Goal: Transaction & Acquisition: Purchase product/service

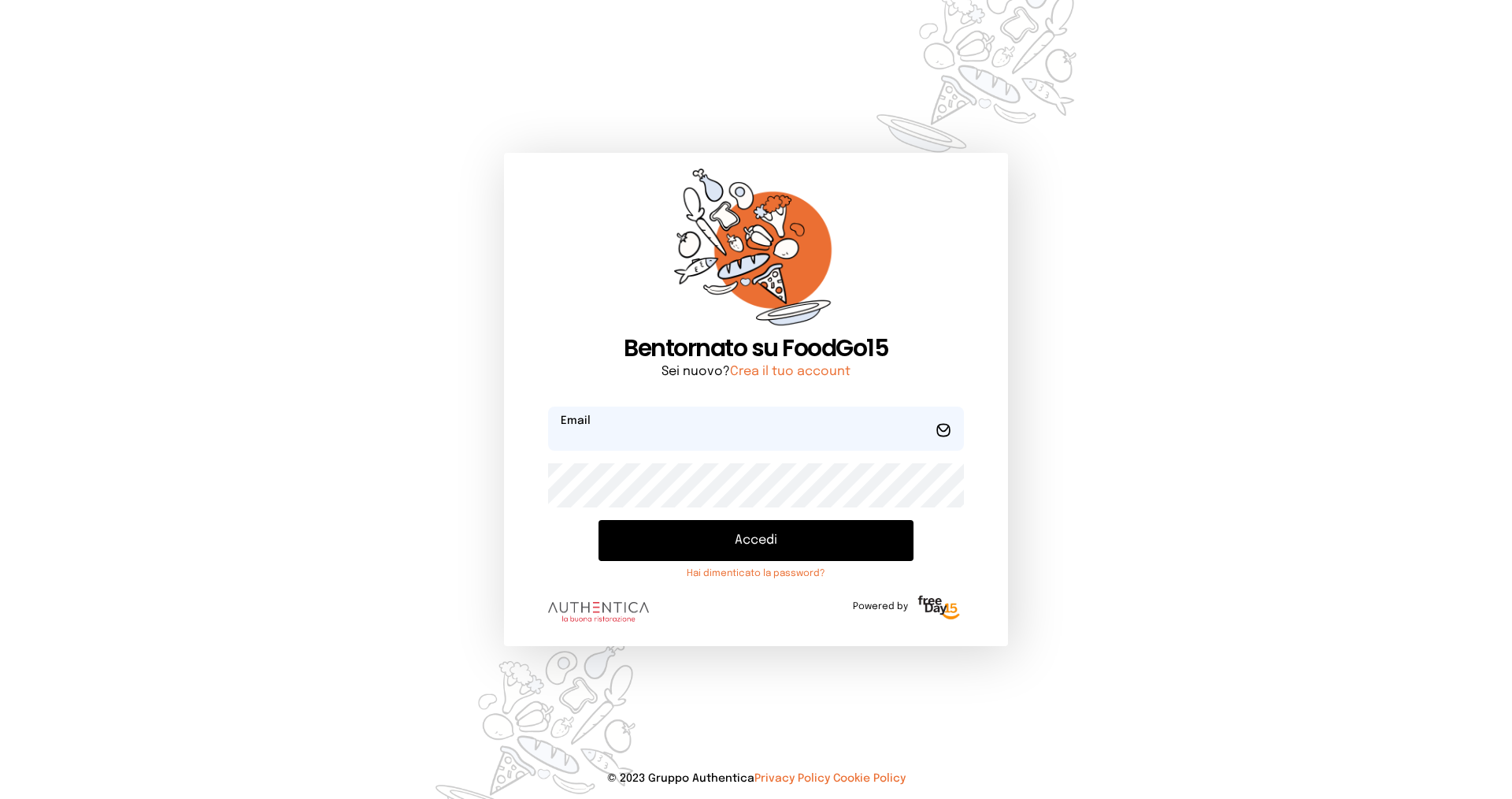
type input "**********"
click at [785, 541] on button "Accedi" at bounding box center [756, 540] width 315 height 41
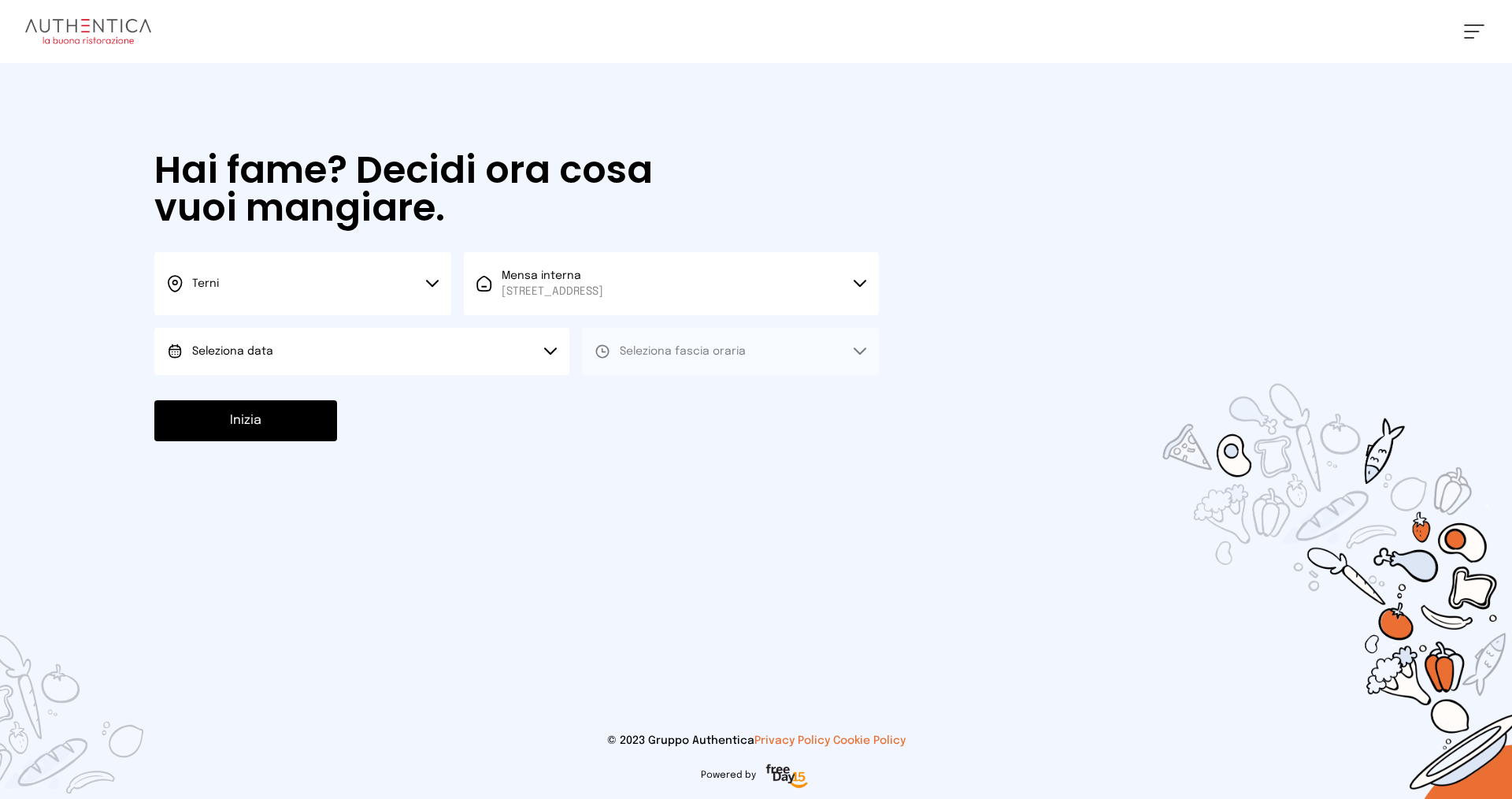
click at [326, 291] on button "Terni" at bounding box center [303, 283] width 297 height 63
click at [331, 342] on li "Terni" at bounding box center [303, 336] width 297 height 43
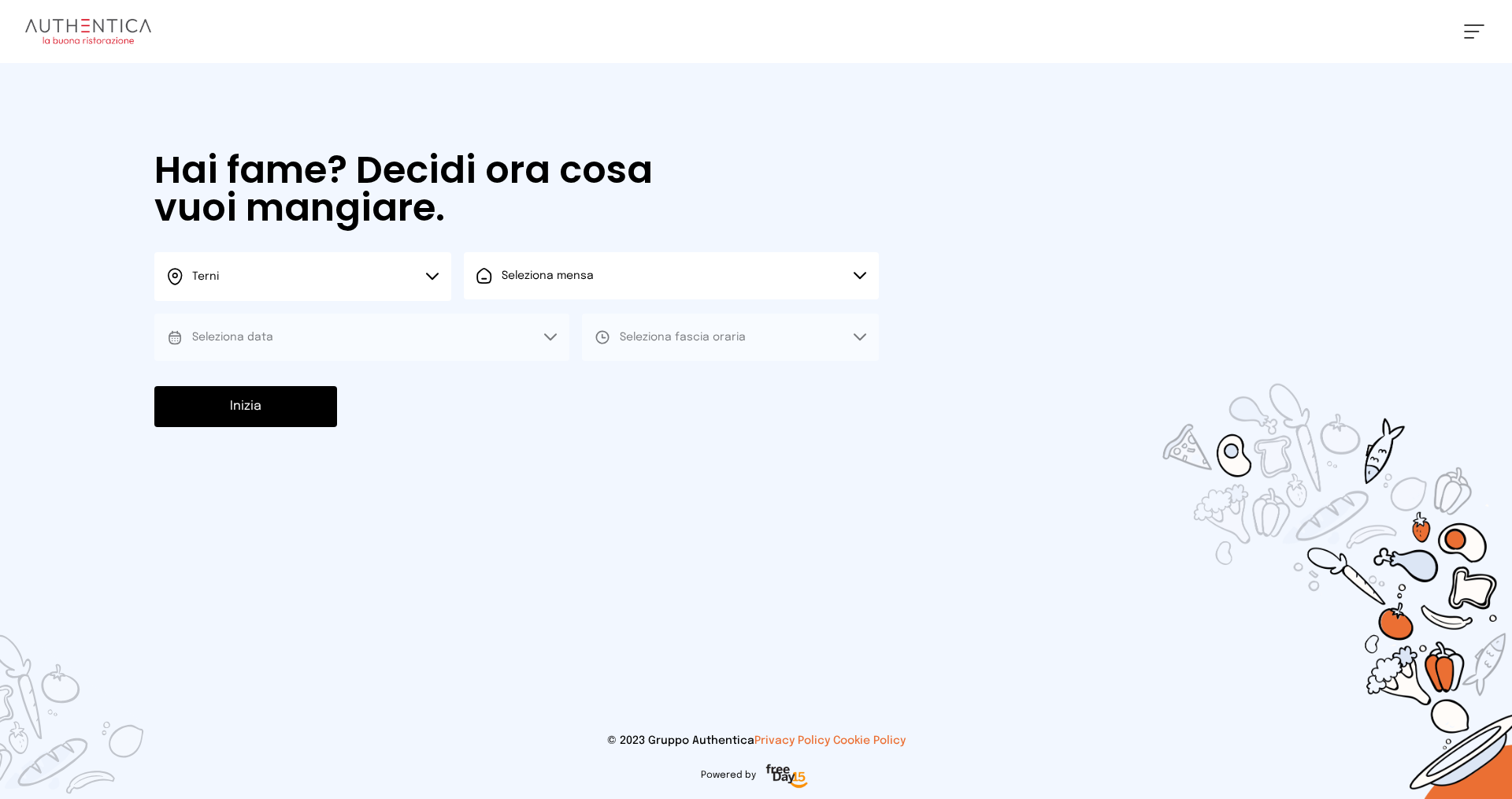
click at [553, 286] on button "Seleziona mensa" at bounding box center [671, 275] width 415 height 47
click at [553, 323] on span "Mensa interna" at bounding box center [552, 320] width 101 height 16
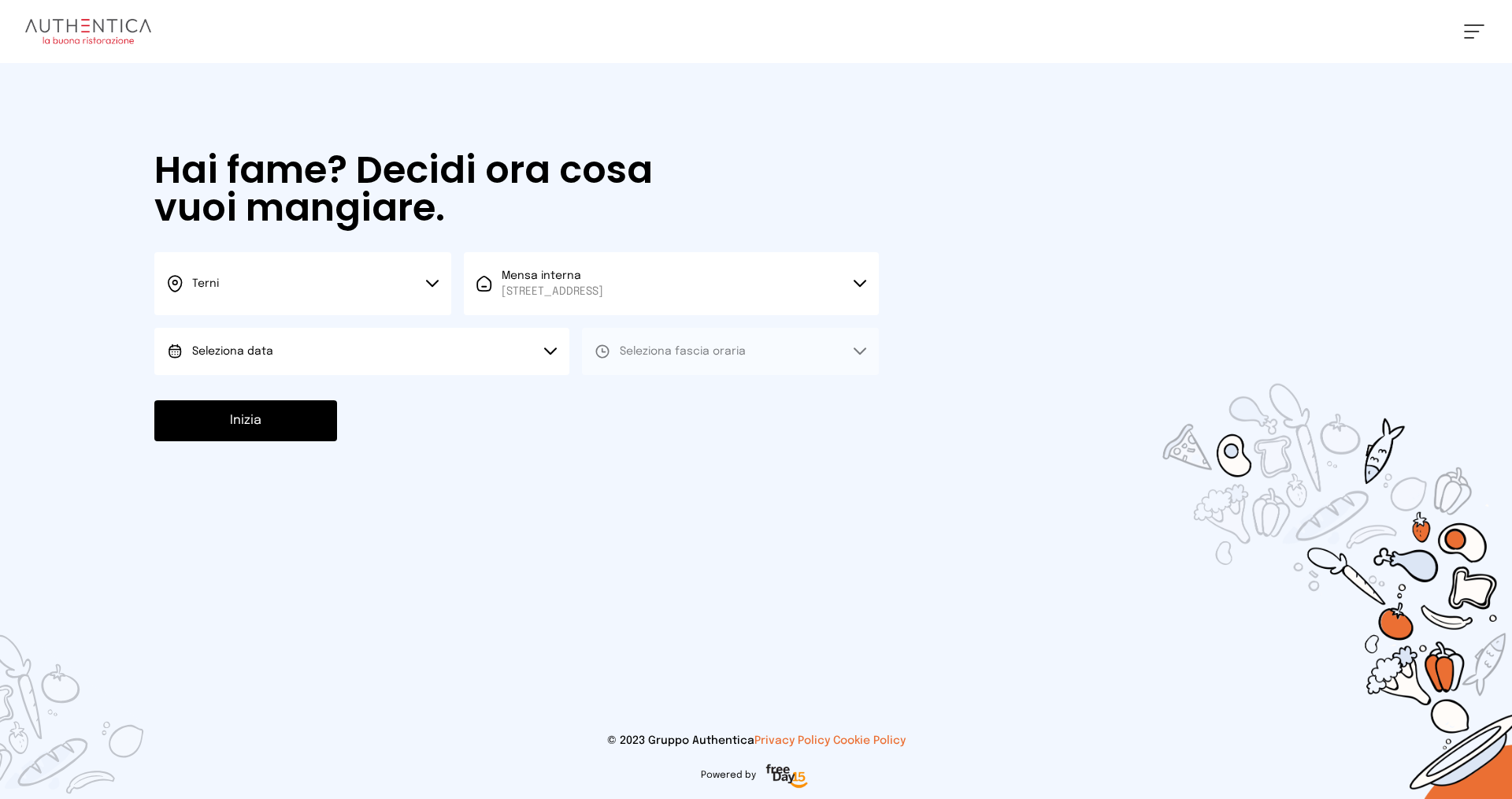
click at [370, 351] on button "Seleziona data" at bounding box center [362, 351] width 415 height 47
click at [392, 401] on li "[DATE], [DATE]" at bounding box center [362, 395] width 415 height 41
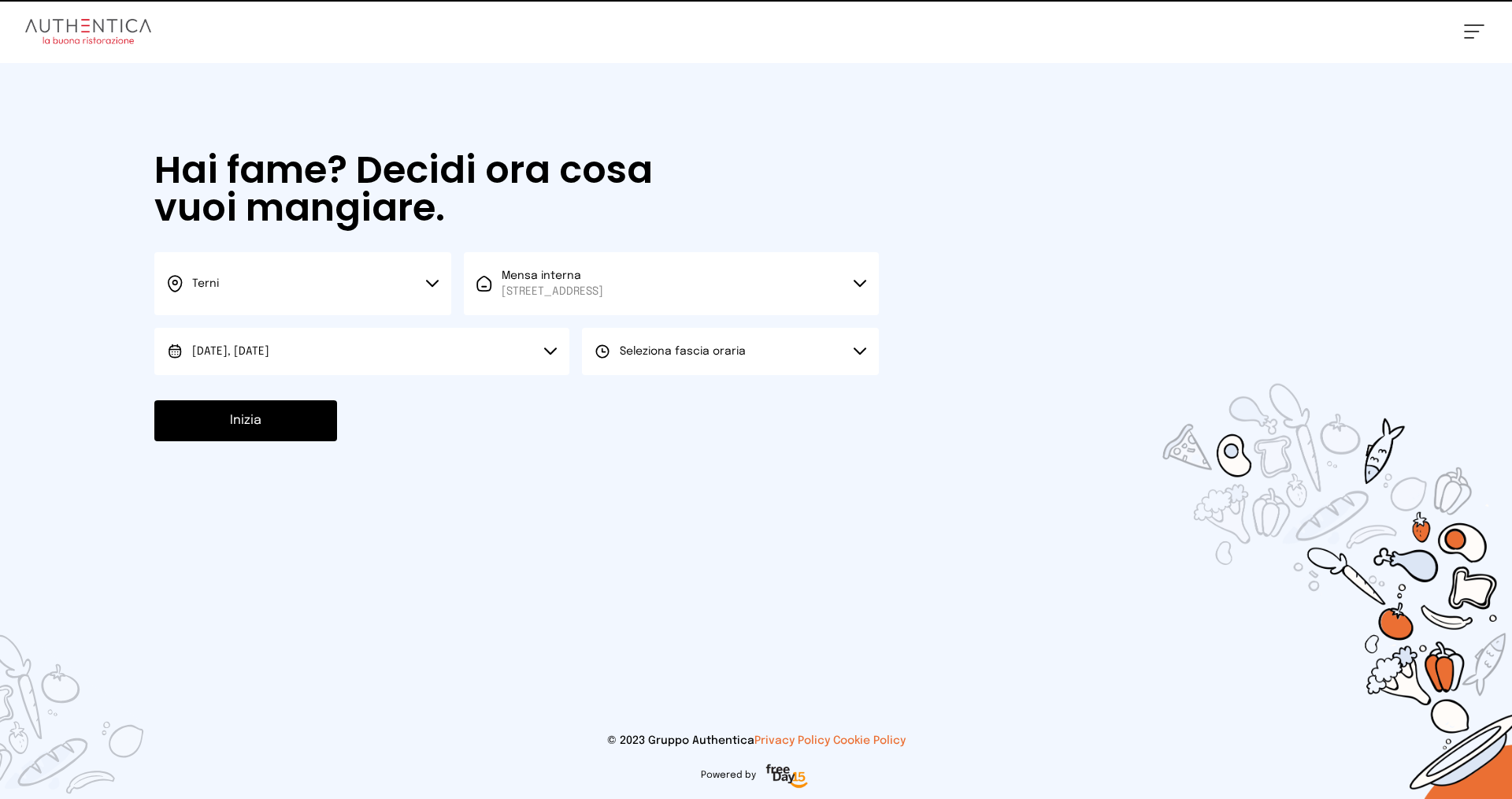
click at [667, 356] on span "Seleziona fascia oraria" at bounding box center [683, 351] width 126 height 11
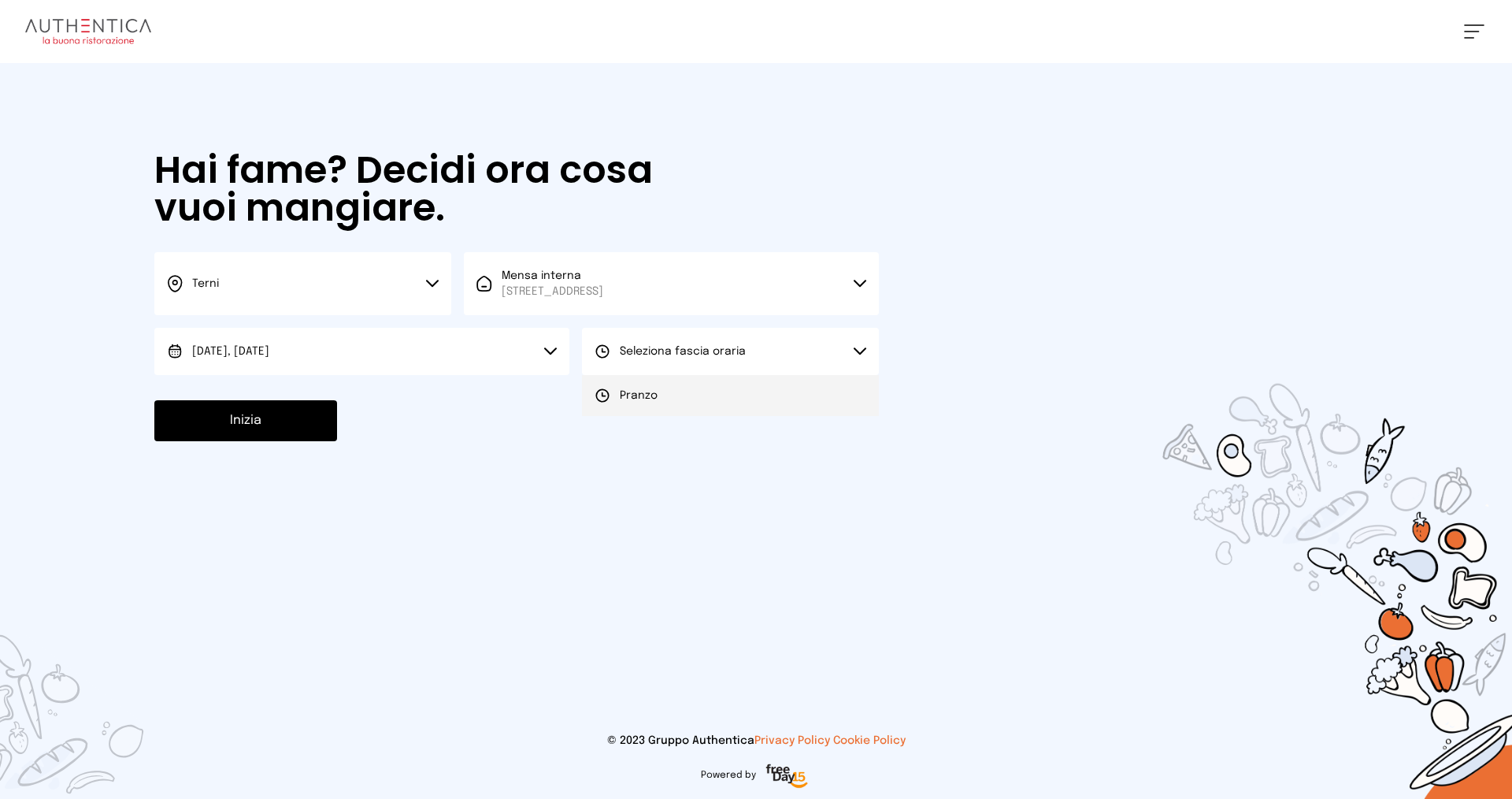
click at [675, 402] on li "Pranzo" at bounding box center [731, 395] width 297 height 41
click at [291, 421] on button "Inizia" at bounding box center [246, 420] width 183 height 41
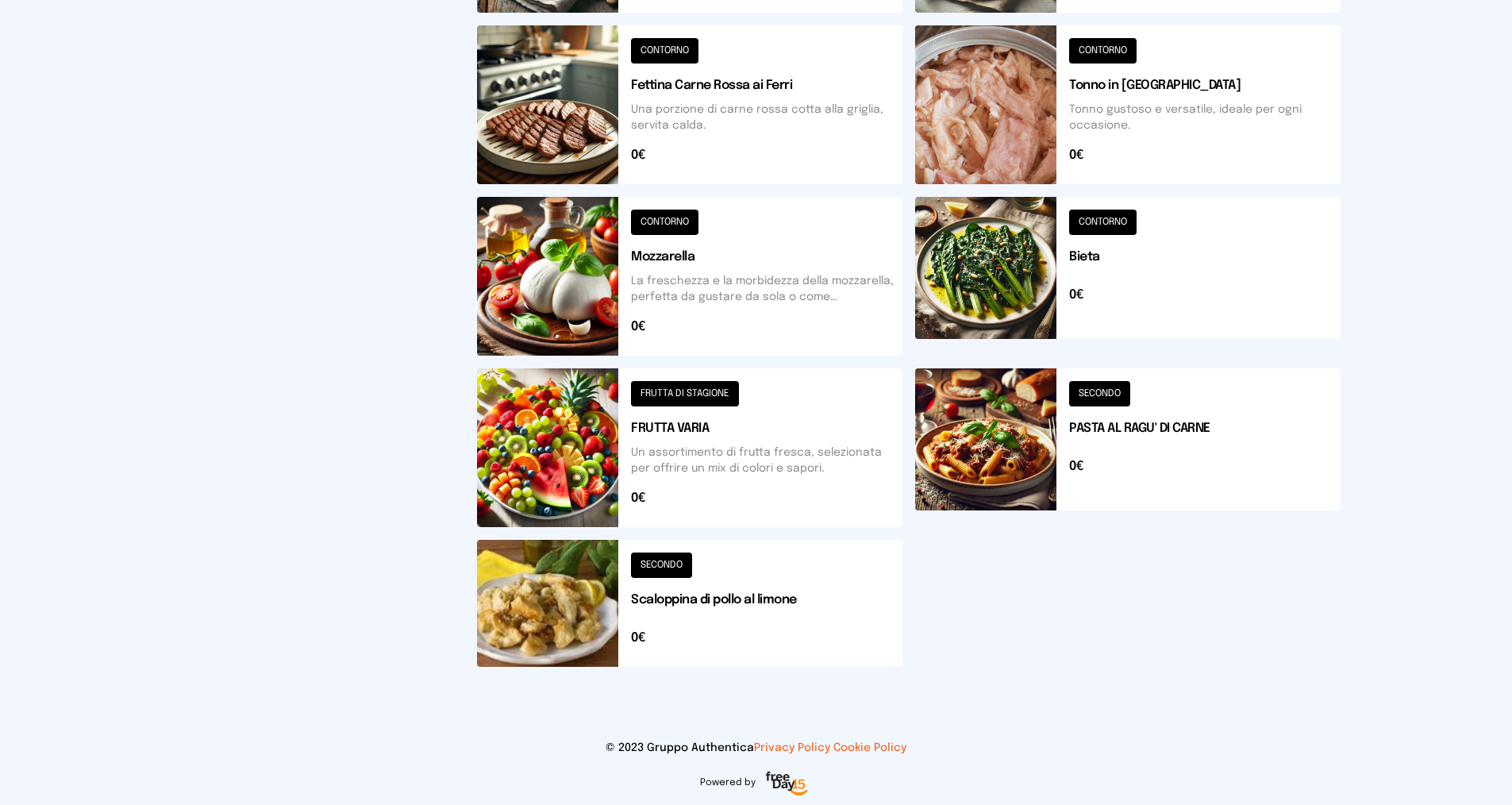
scroll to position [477, 0]
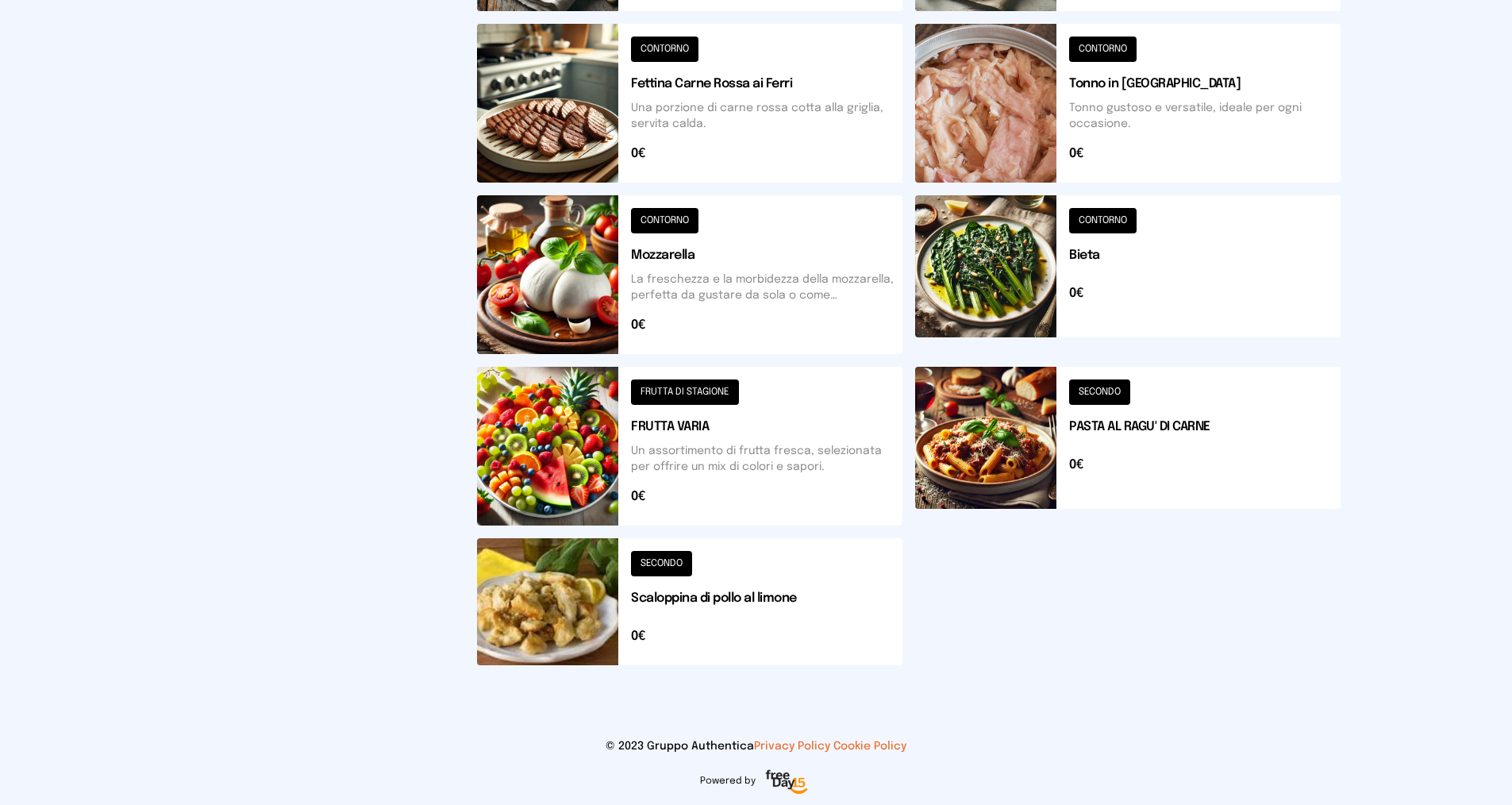
click at [670, 564] on button at bounding box center [690, 602] width 425 height 127
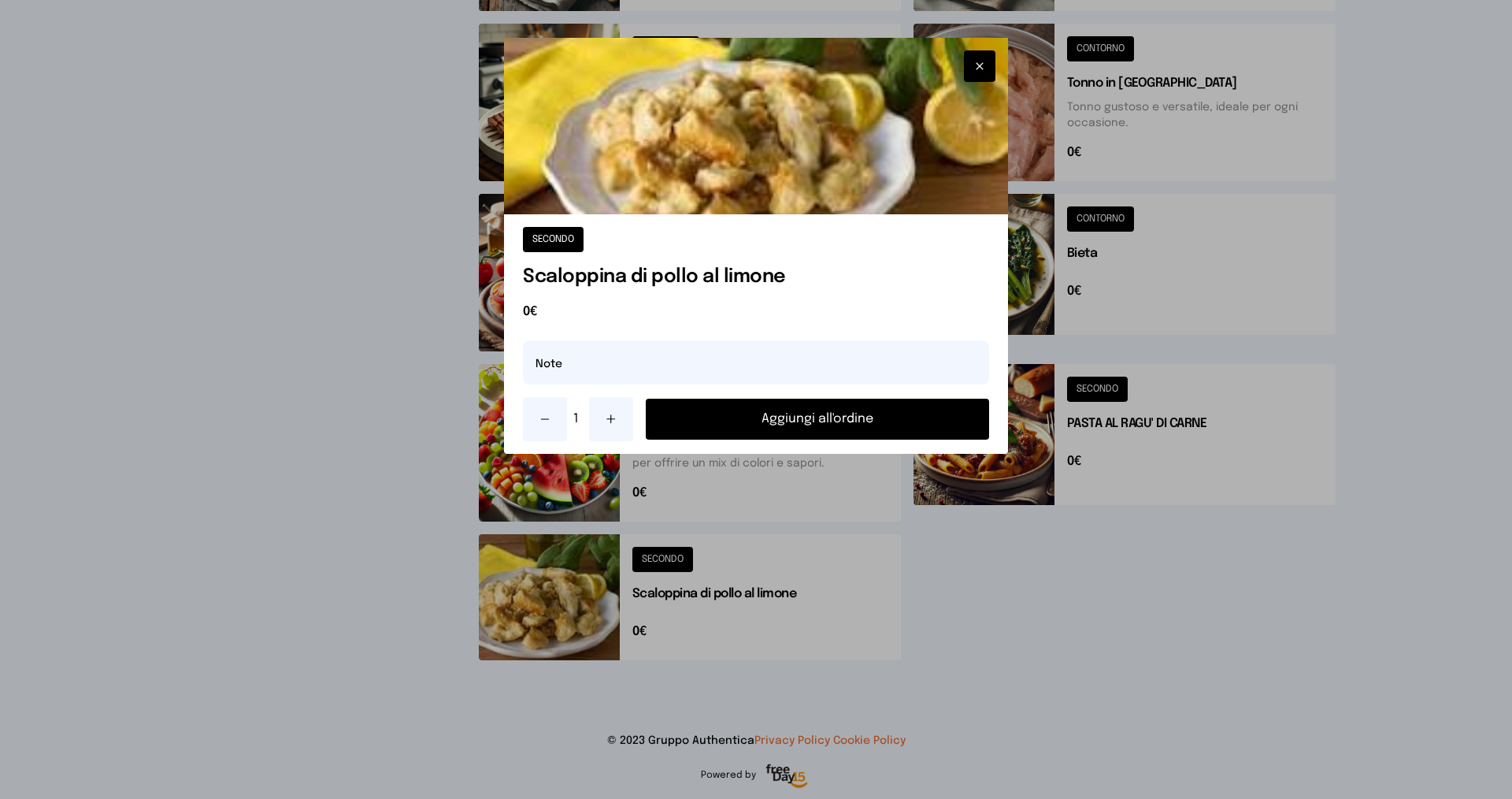
click at [710, 413] on button "Aggiungi all'ordine" at bounding box center [817, 419] width 343 height 41
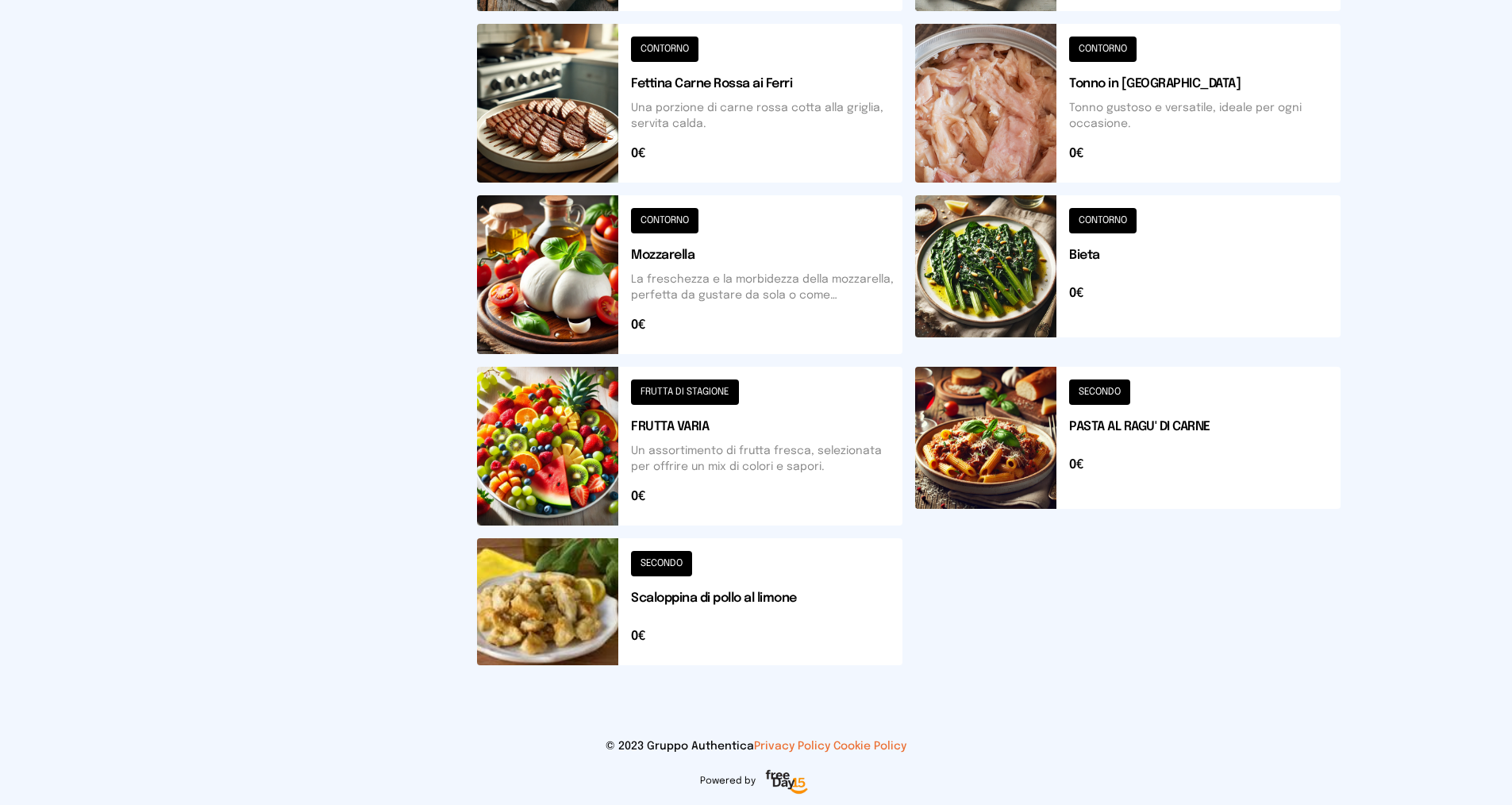
click at [1103, 223] on button at bounding box center [1127, 275] width 425 height 159
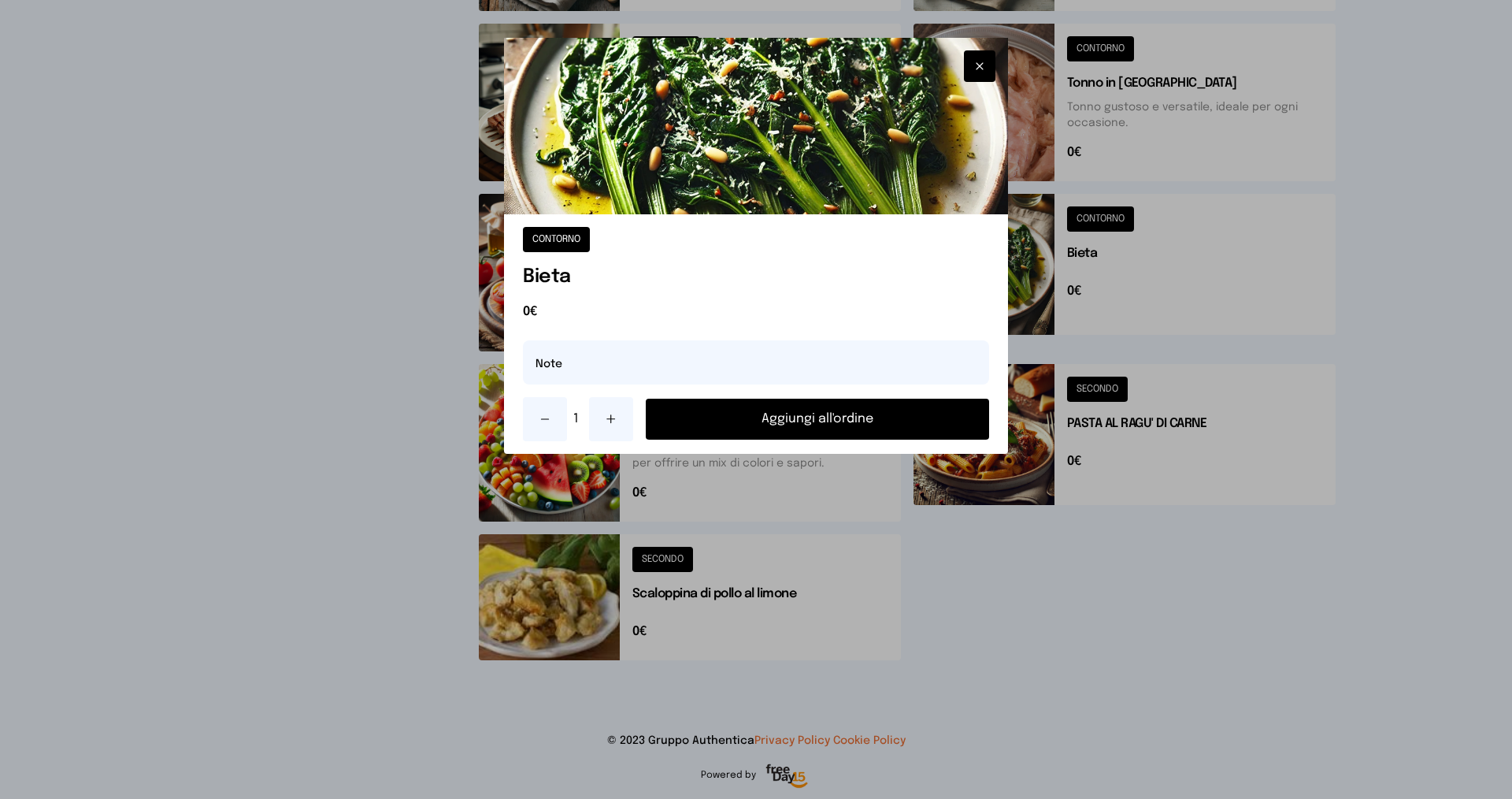
click at [889, 428] on button "Aggiungi all'ordine" at bounding box center [817, 419] width 343 height 41
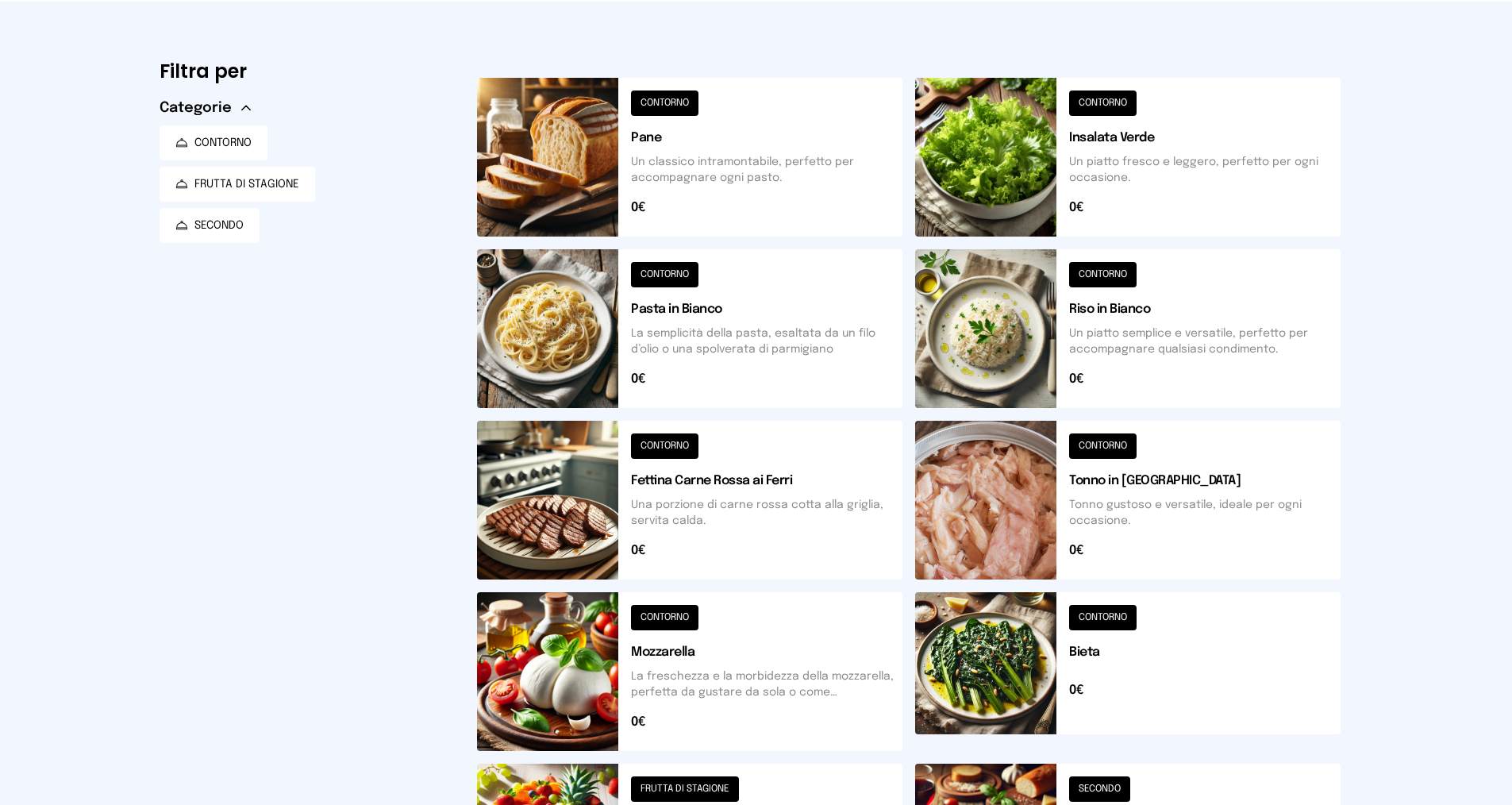
scroll to position [2, 0]
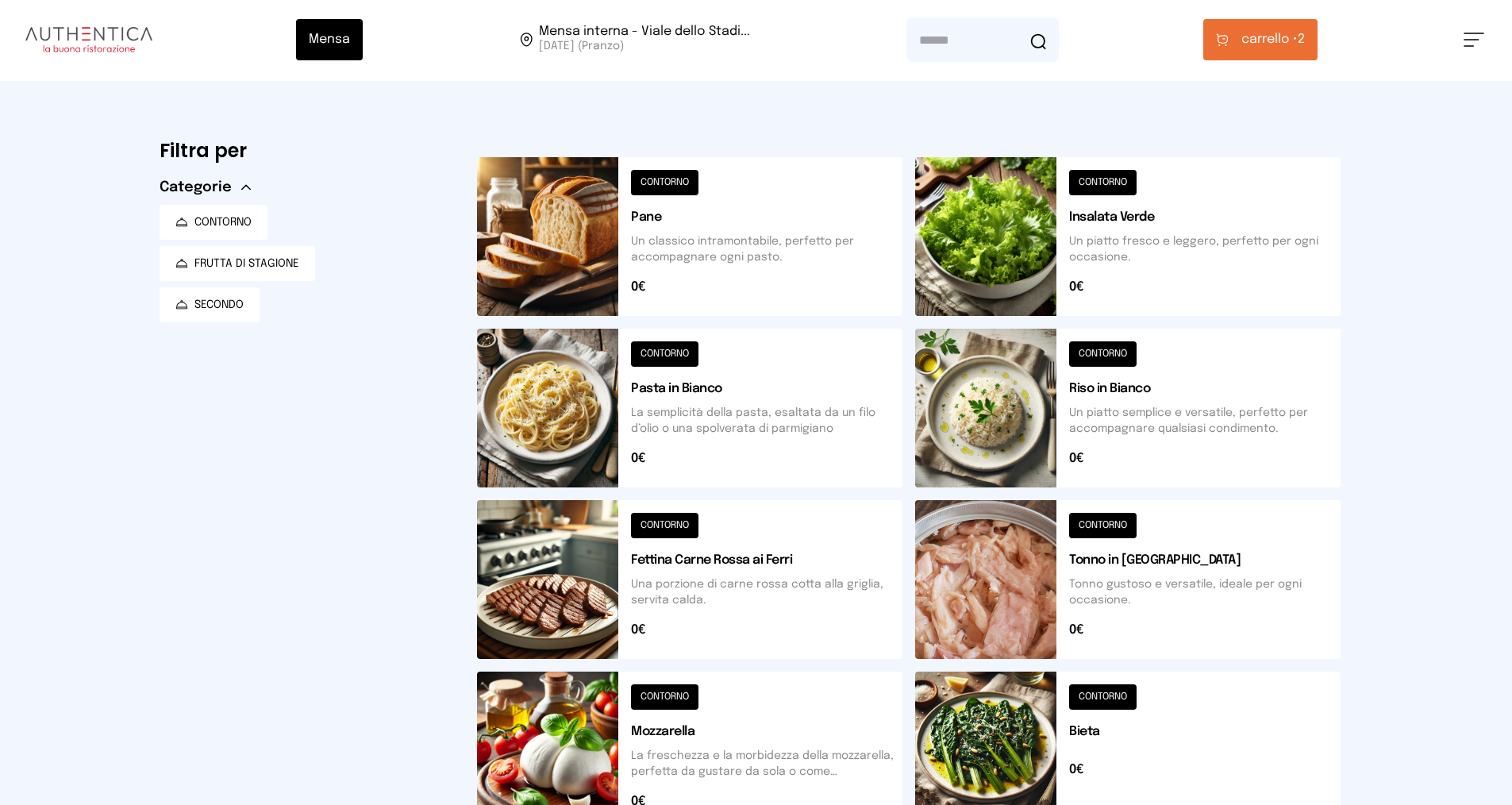
click at [672, 179] on button at bounding box center [690, 236] width 425 height 159
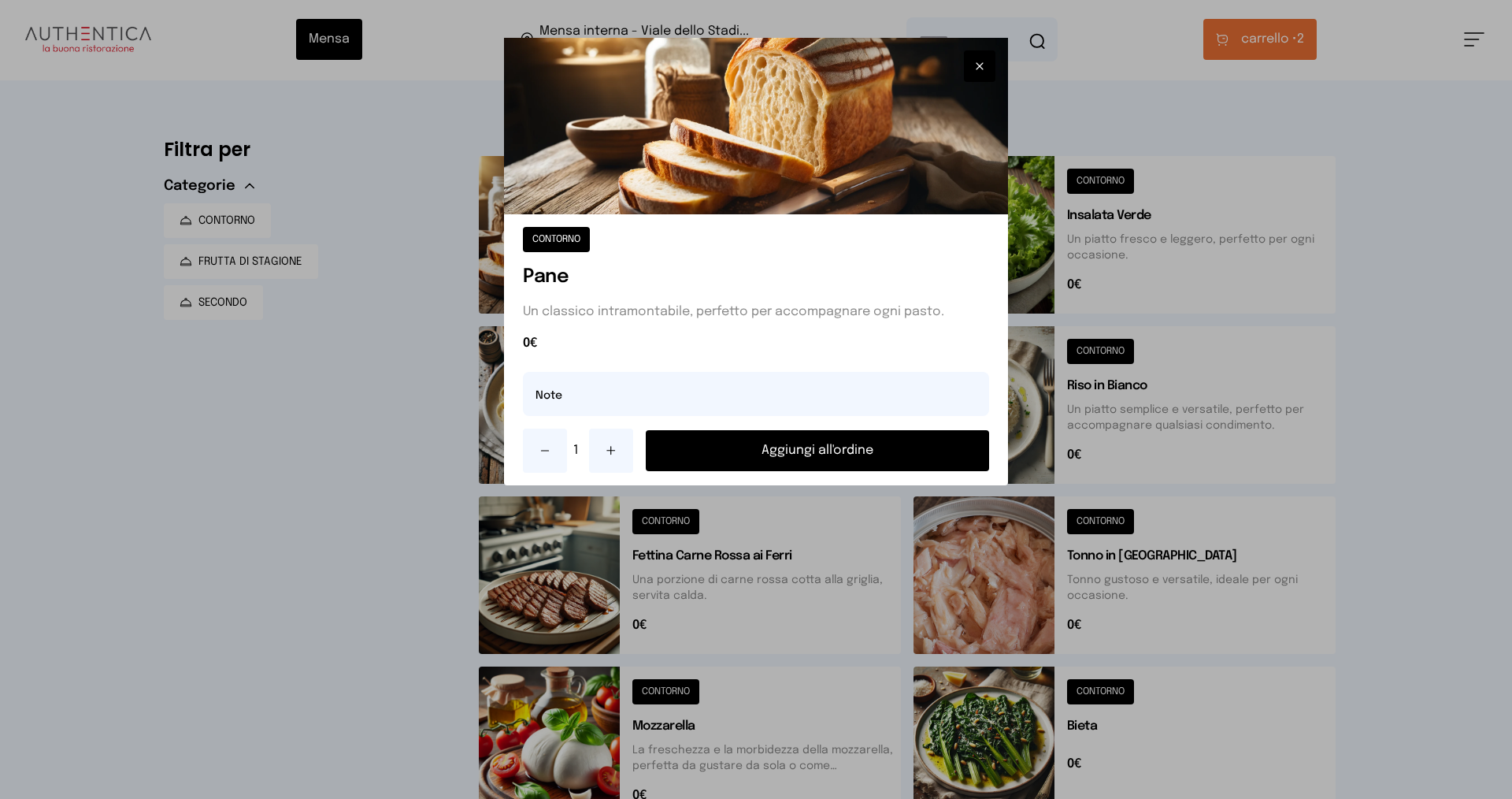
click at [759, 453] on button "Aggiungi all'ordine" at bounding box center [817, 450] width 343 height 41
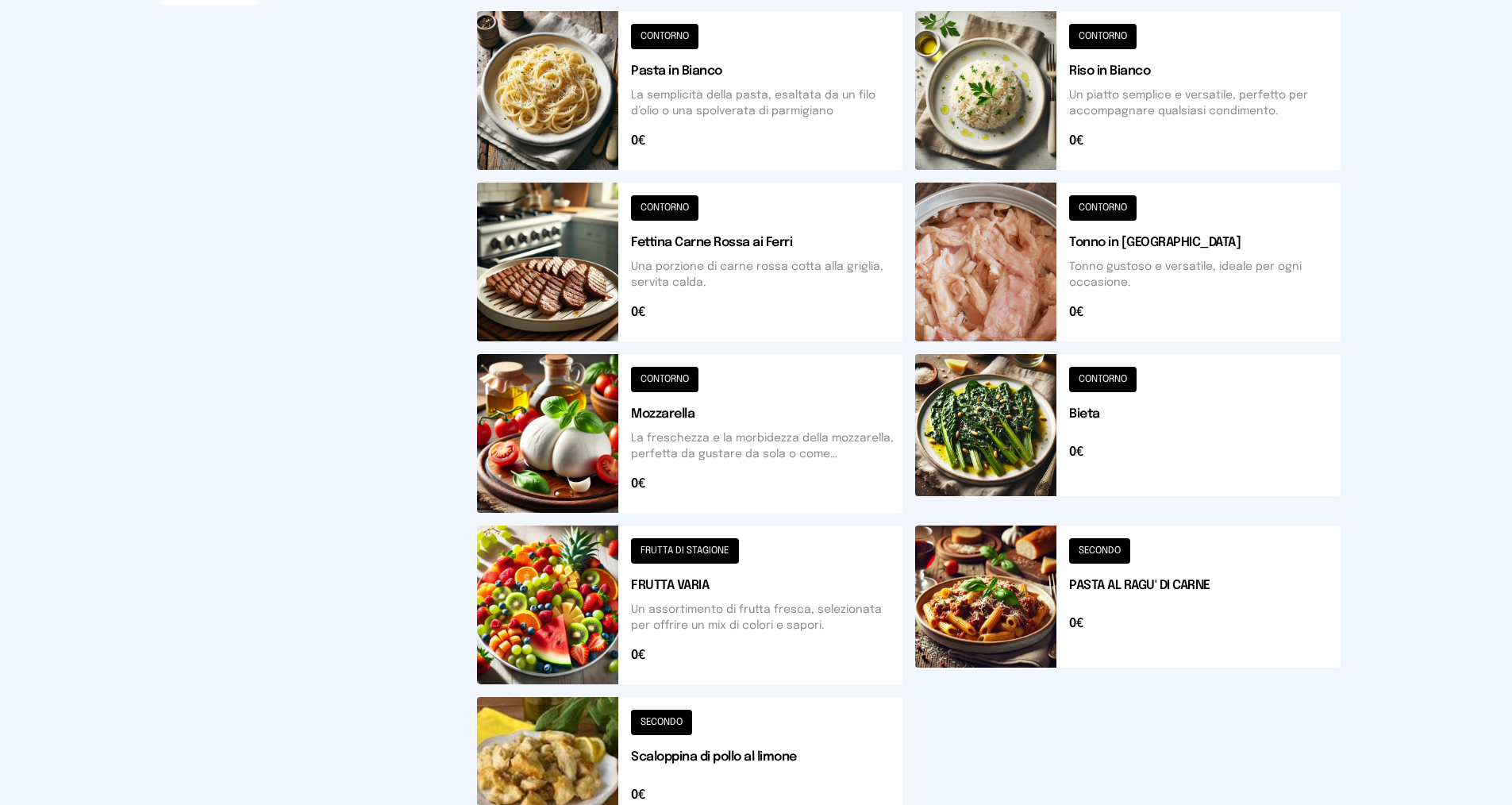
scroll to position [398, 0]
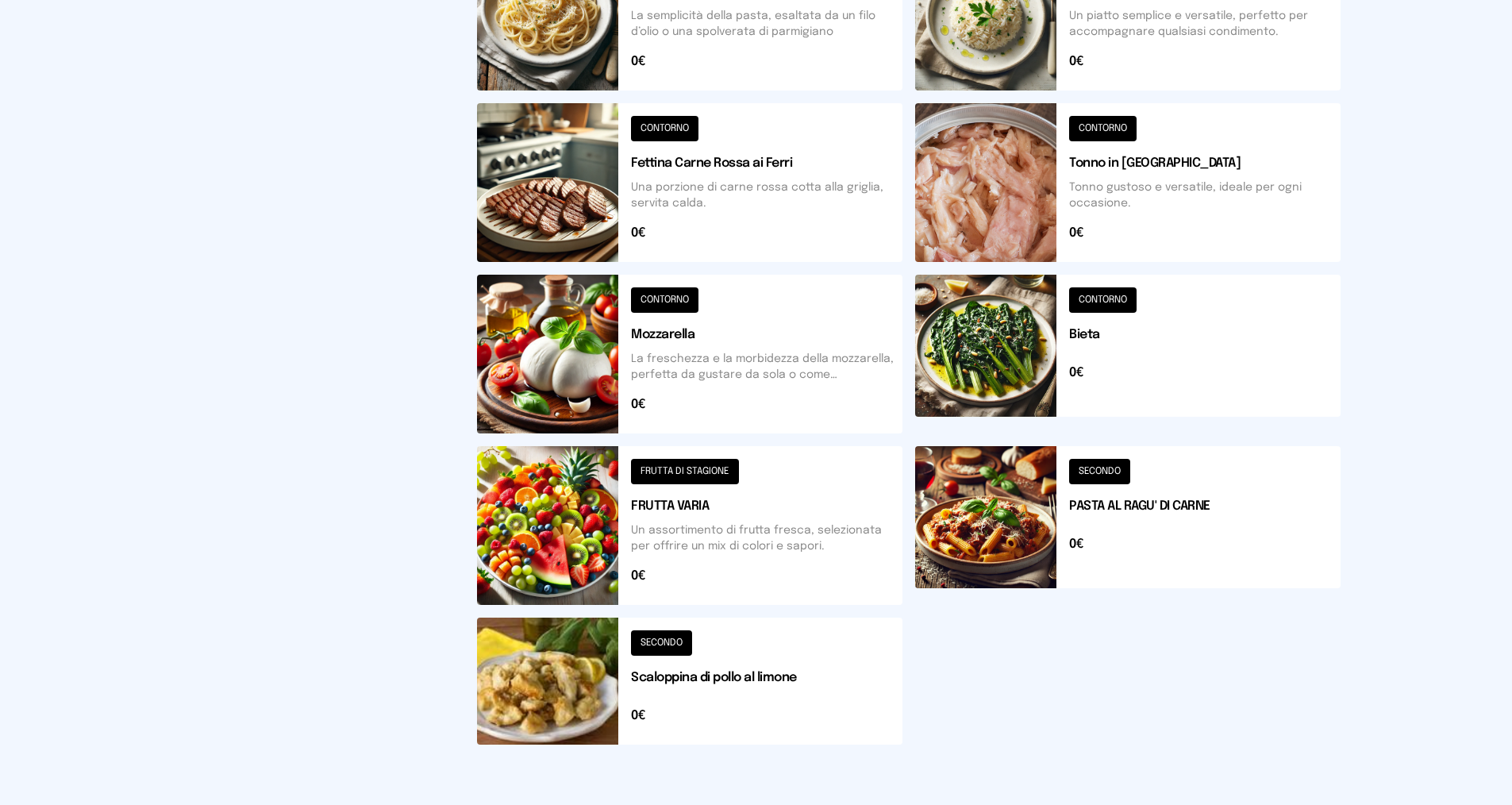
click at [670, 469] on button at bounding box center [690, 525] width 425 height 159
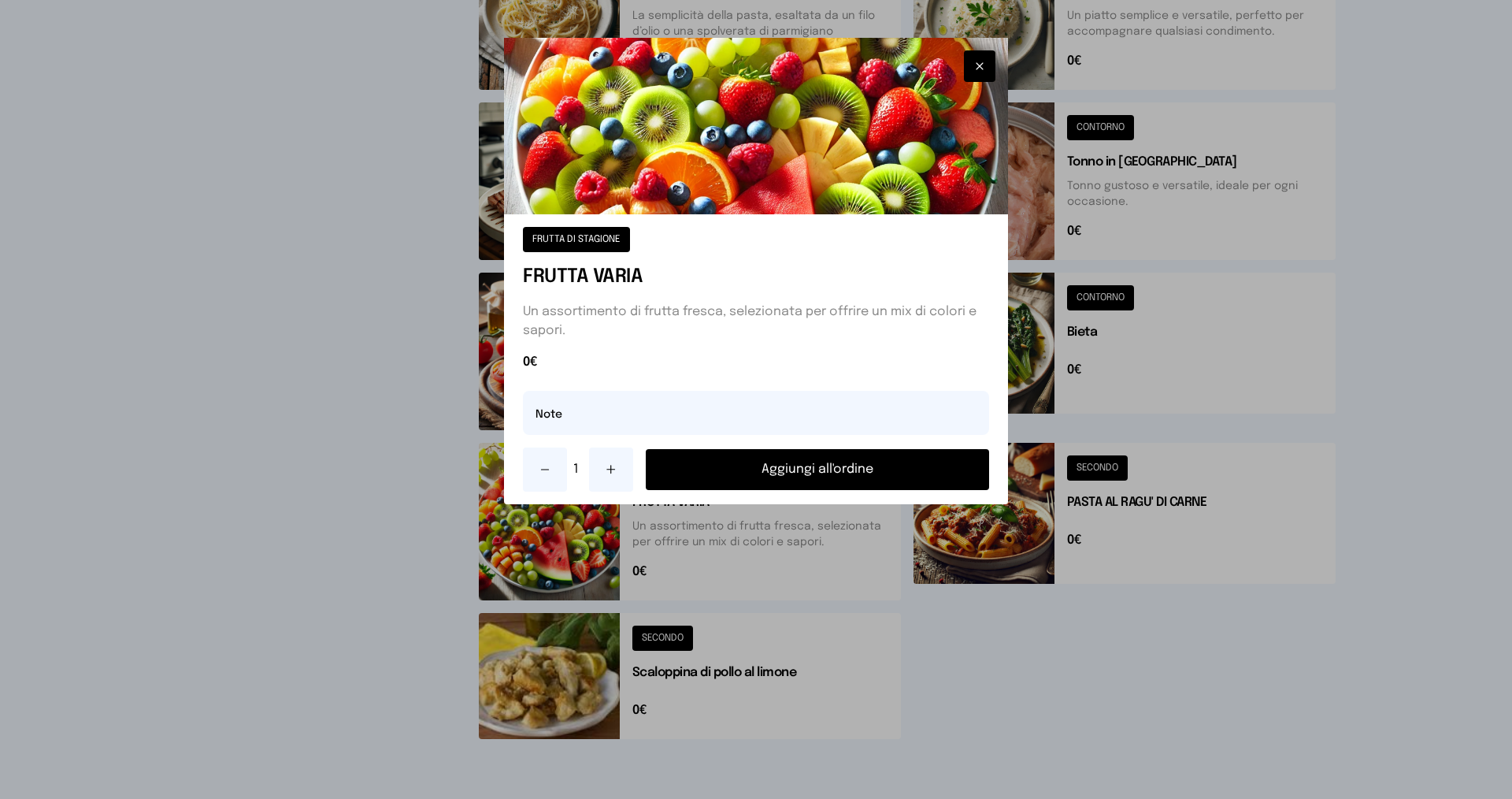
click at [777, 470] on button "Aggiungi all'ordine" at bounding box center [817, 469] width 343 height 41
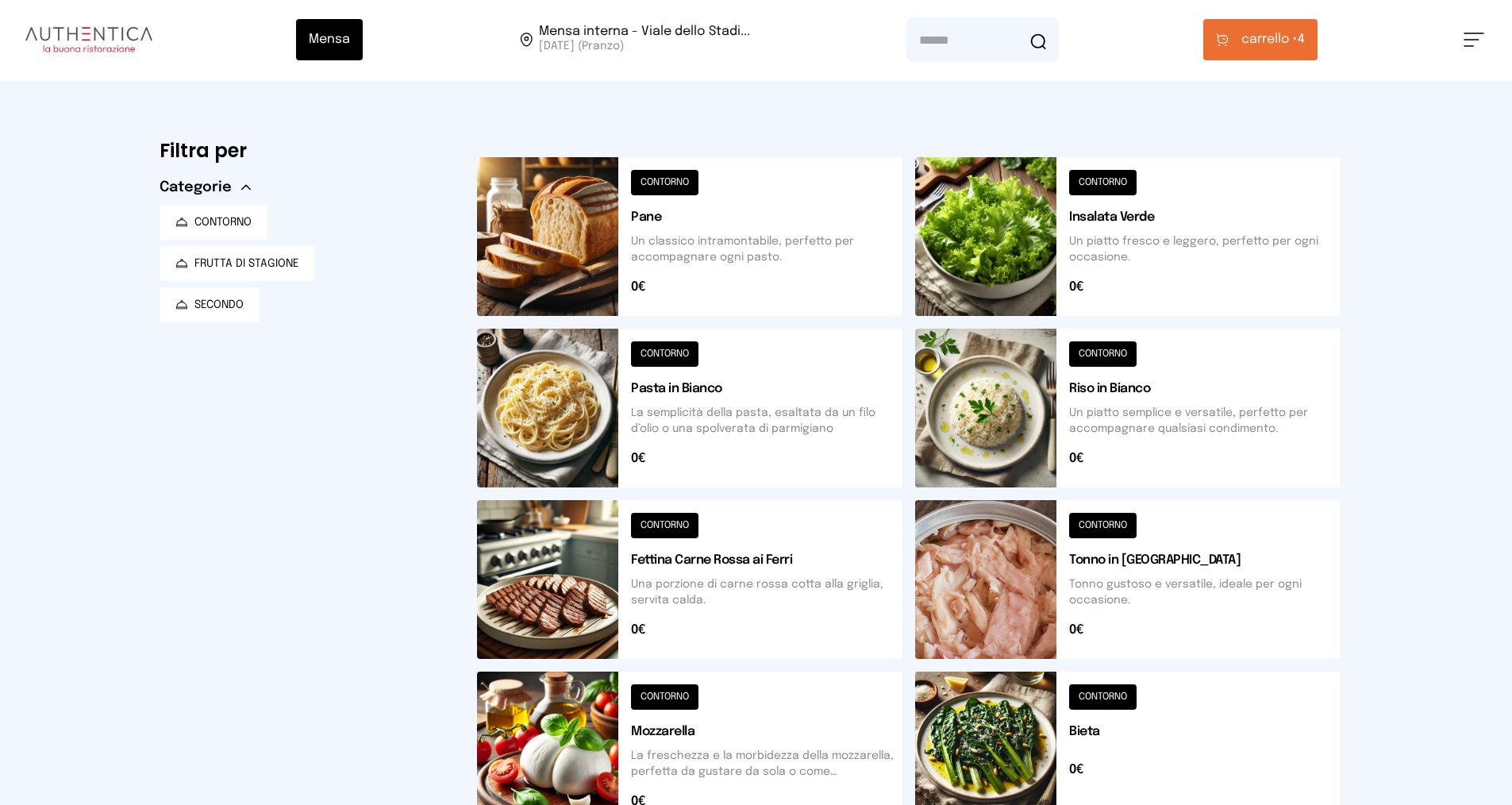
scroll to position [0, 0]
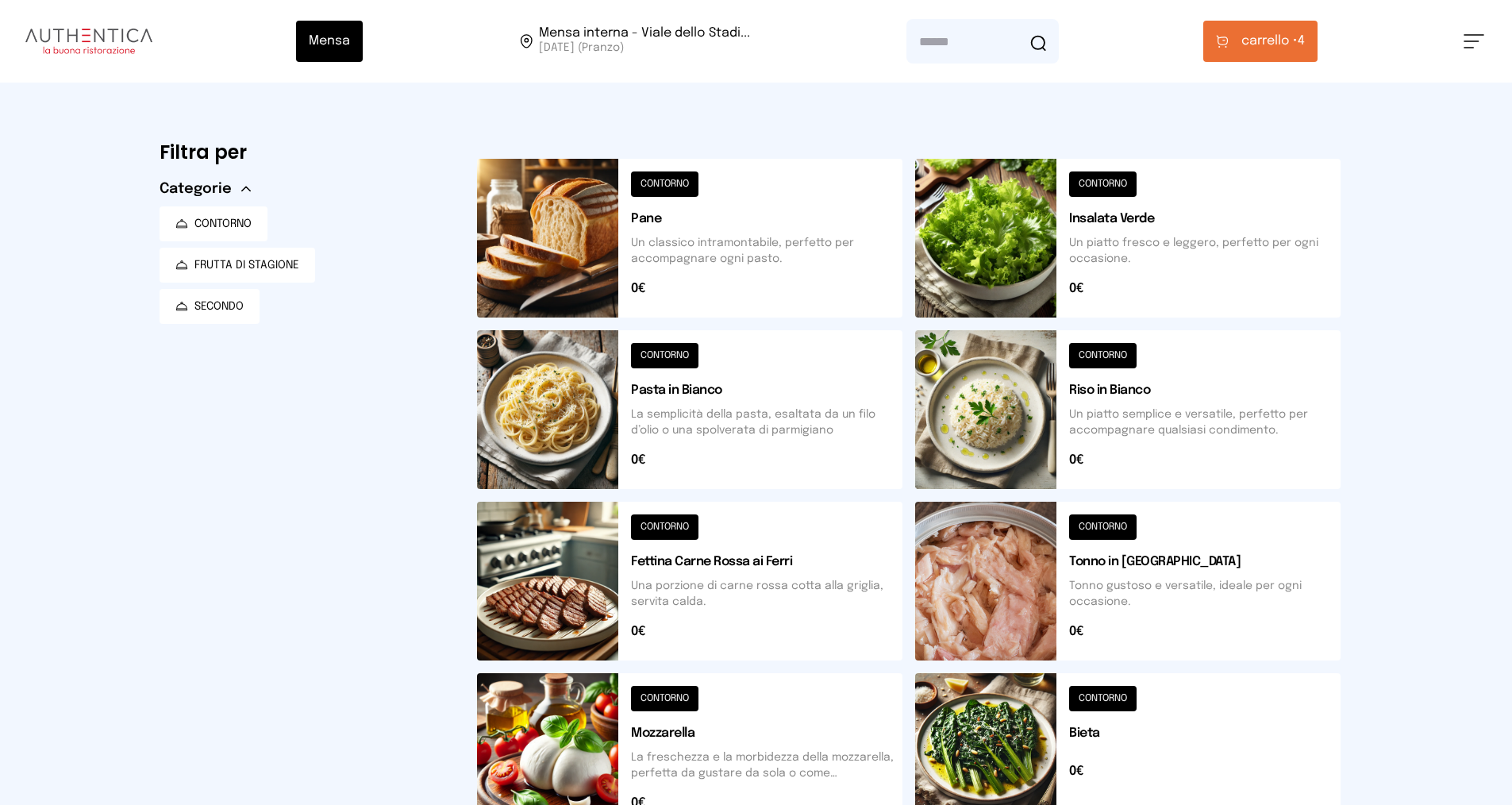
click at [1305, 50] on span "carrello • 4" at bounding box center [1272, 41] width 63 height 19
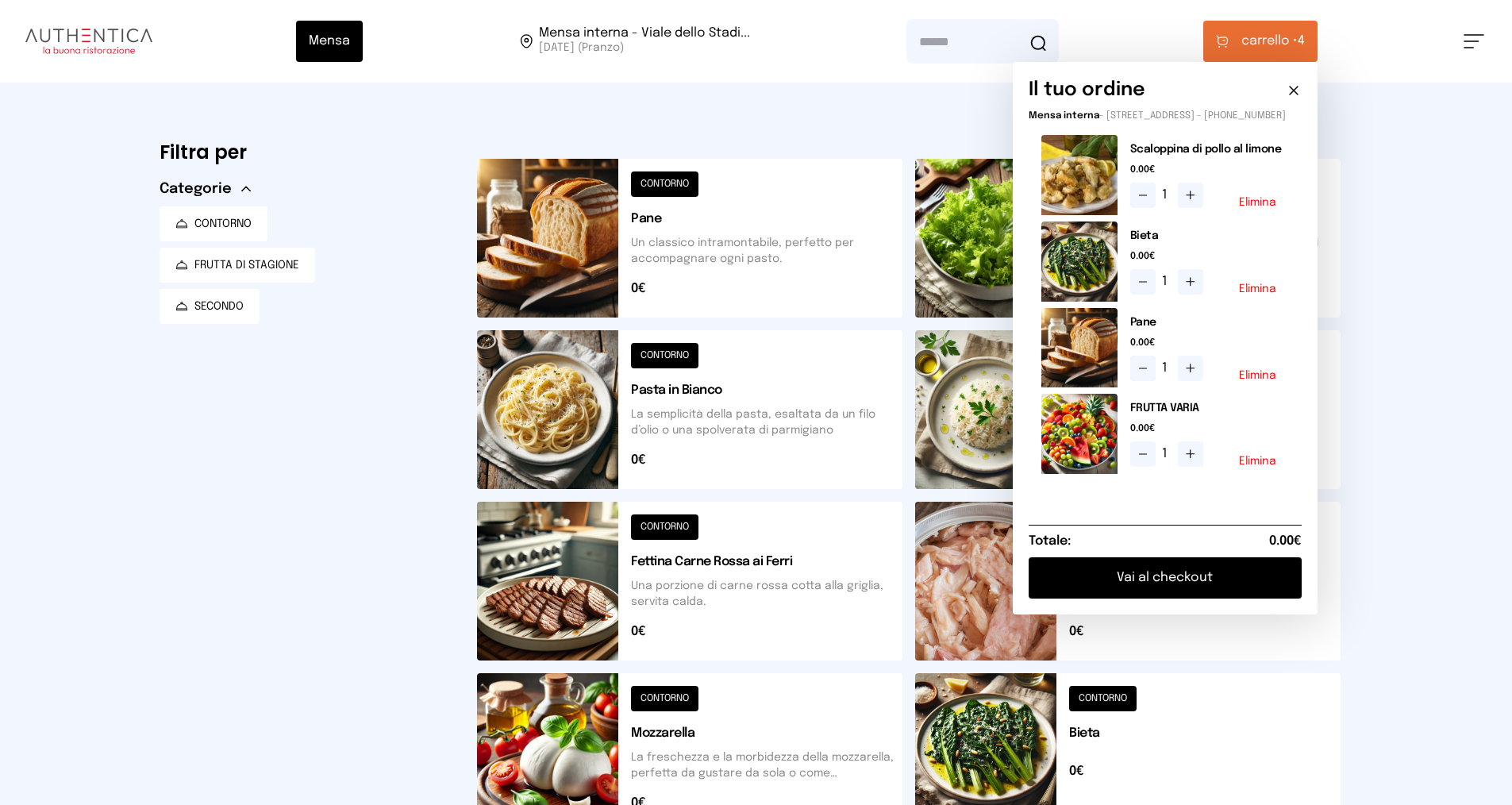
click at [1191, 592] on button "Vai al checkout" at bounding box center [1165, 578] width 273 height 41
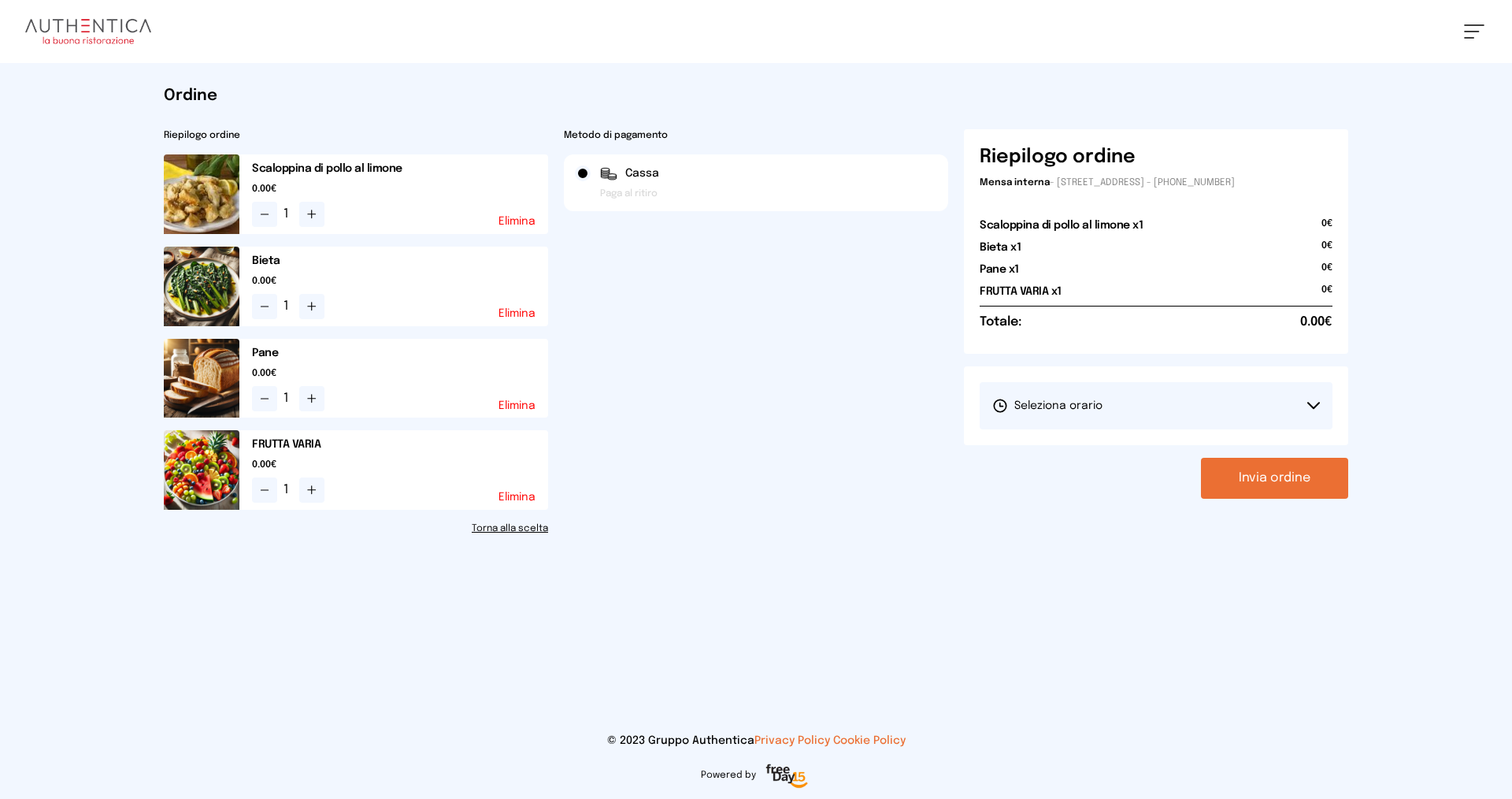
click at [1160, 398] on button "Seleziona orario" at bounding box center [1156, 406] width 353 height 47
click at [1168, 453] on li "1° Turno (13:00 - 15:00)" at bounding box center [1156, 449] width 353 height 41
click at [1265, 475] on button "Invia ordine" at bounding box center [1274, 478] width 148 height 41
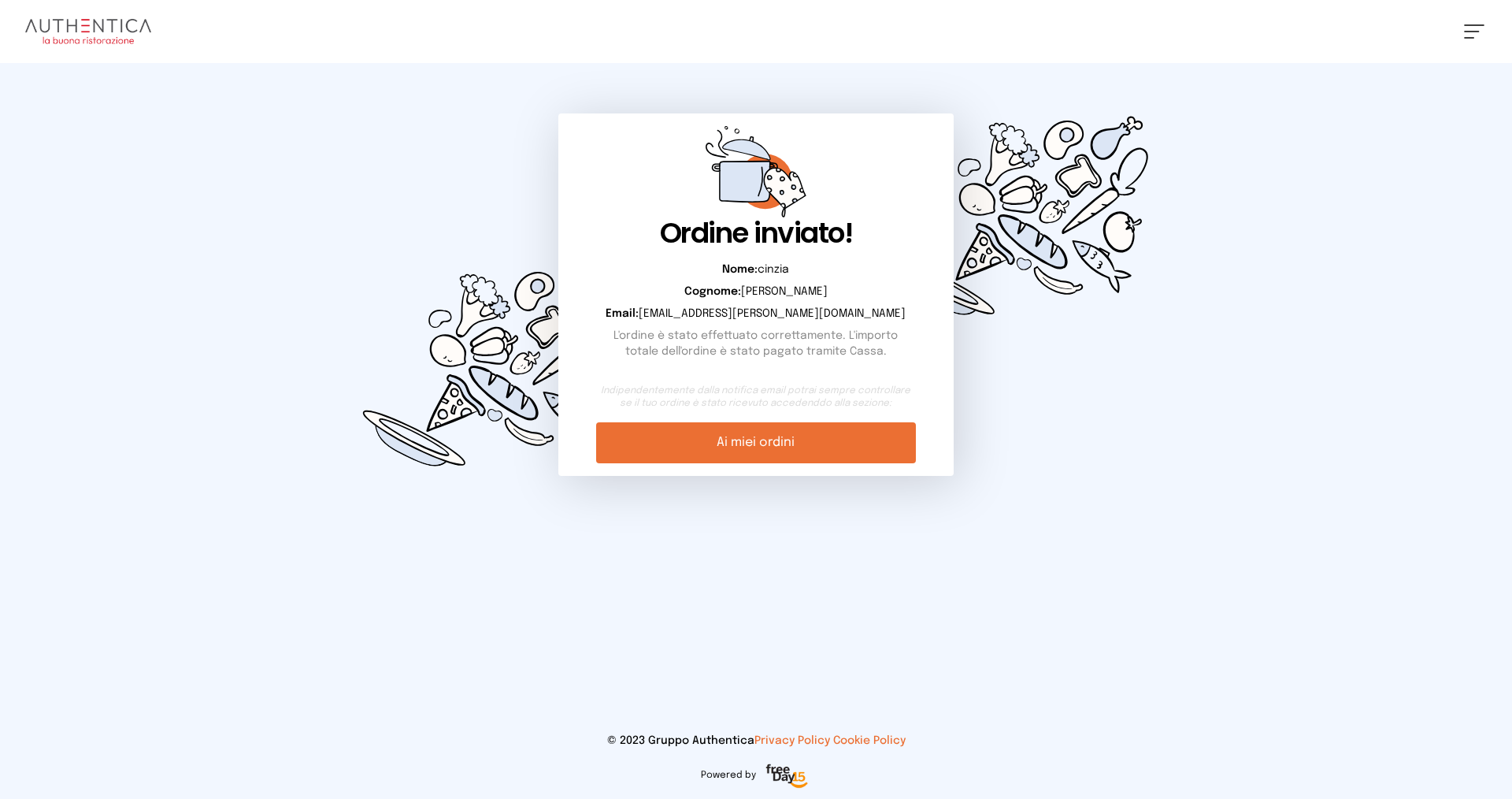
click at [844, 440] on link "Ai miei ordini" at bounding box center [755, 442] width 319 height 41
